Goal: Find specific fact: Find specific fact

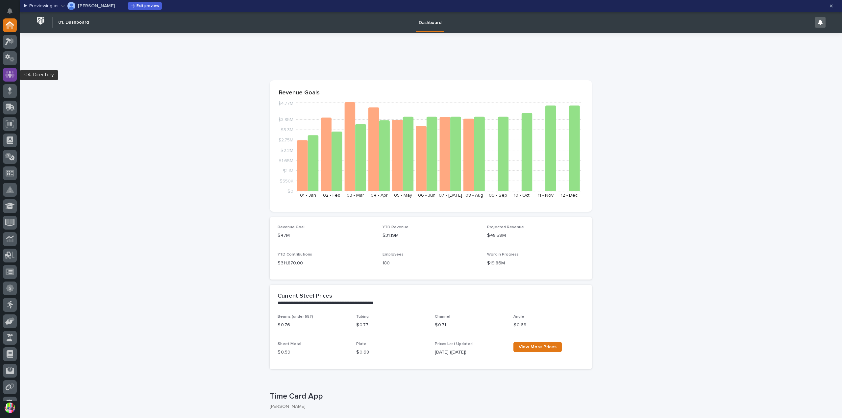
click at [16, 76] on div at bounding box center [10, 75] width 14 height 14
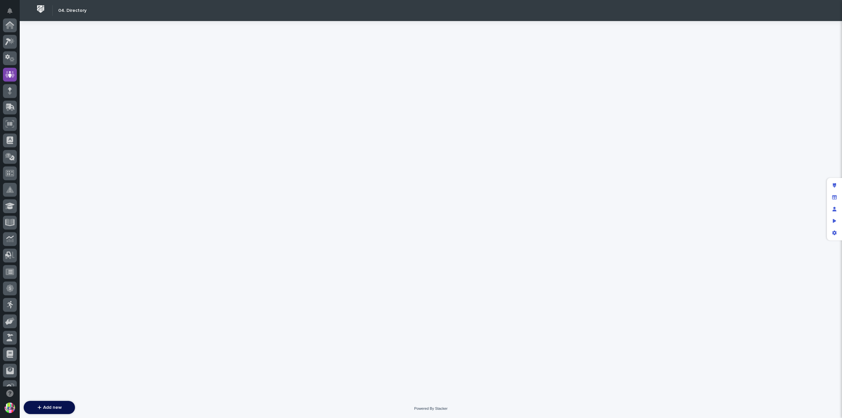
scroll to position [49, 0]
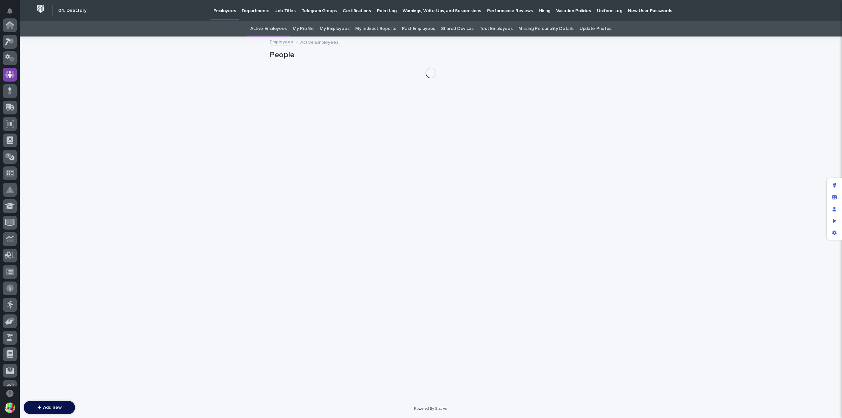
scroll to position [49, 0]
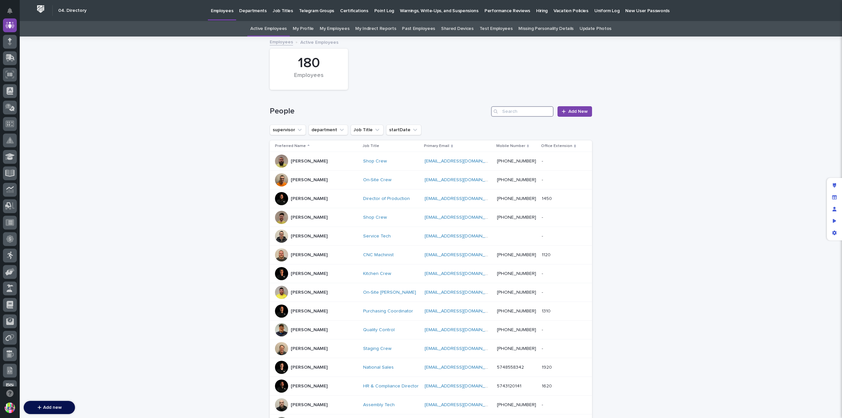
click at [517, 110] on input "Search" at bounding box center [522, 111] width 63 height 11
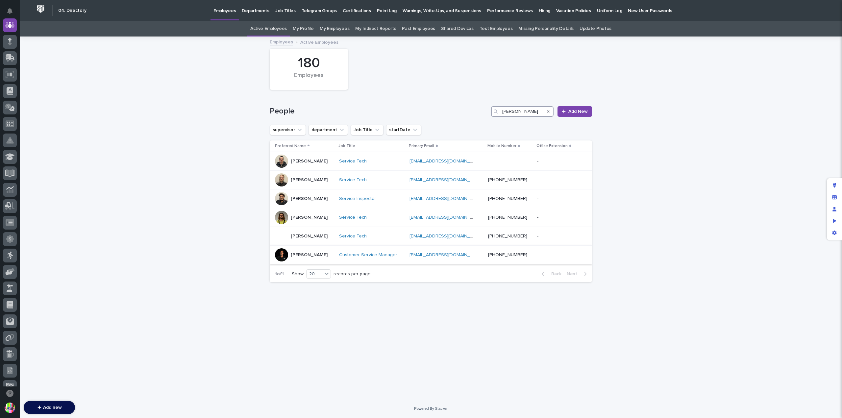
type input "[PERSON_NAME]"
click at [312, 252] on p "[PERSON_NAME]" at bounding box center [309, 255] width 37 height 6
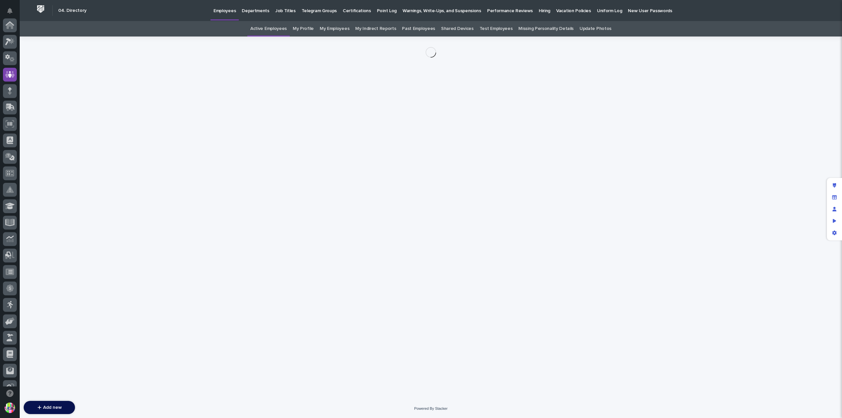
scroll to position [49, 0]
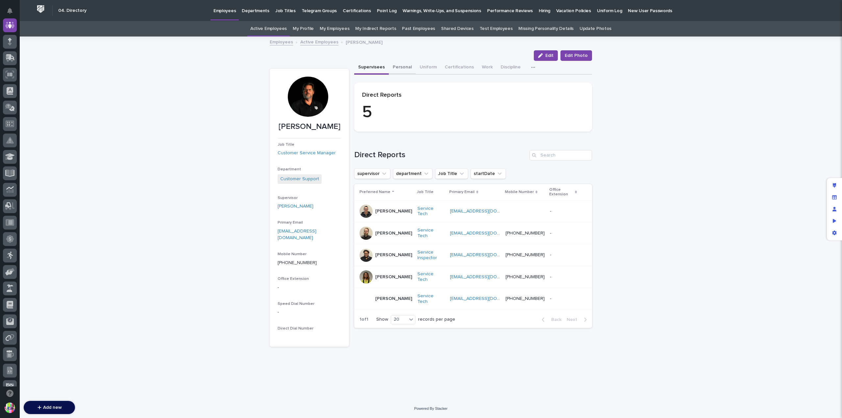
click at [402, 67] on button "Personal" at bounding box center [402, 68] width 27 height 14
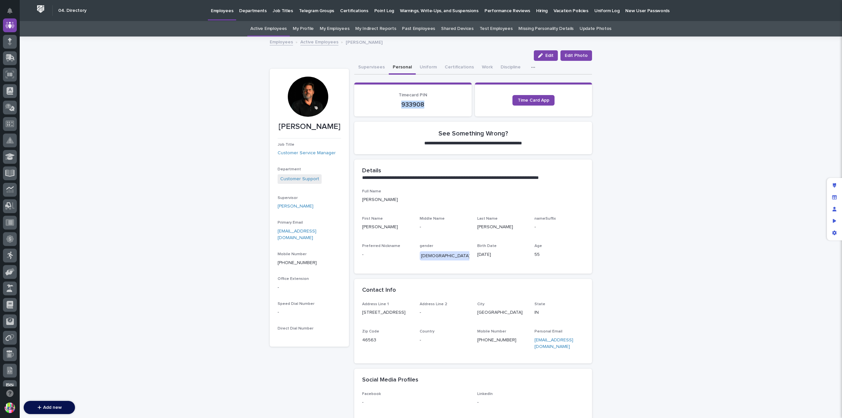
drag, startPoint x: 423, startPoint y: 103, endPoint x: 380, endPoint y: 106, distance: 42.5
click at [380, 106] on p "933908" at bounding box center [413, 105] width 102 height 8
copy p "933908"
